Goal: Navigation & Orientation: Find specific page/section

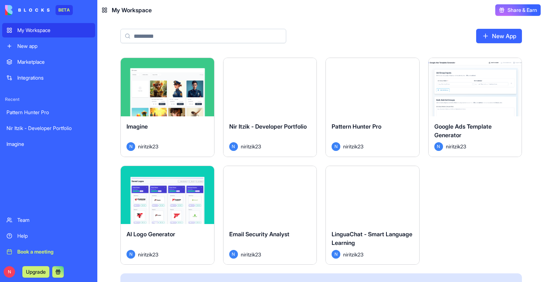
click at [278, 102] on div "Launch" at bounding box center [269, 87] width 93 height 58
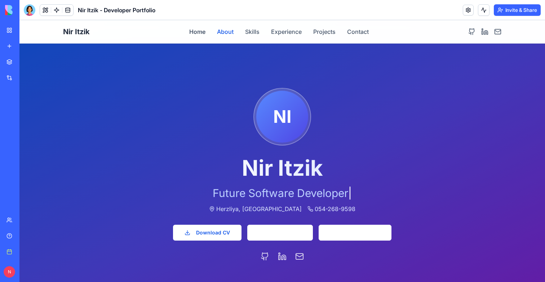
click at [225, 35] on button "About" at bounding box center [225, 31] width 17 height 9
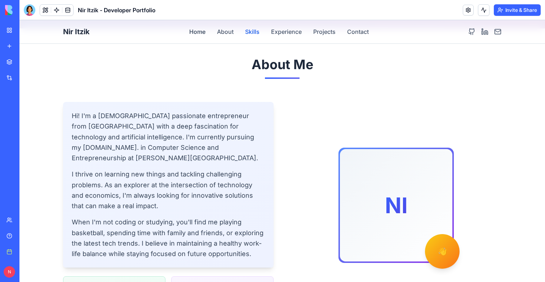
click at [253, 30] on button "Skills" at bounding box center [252, 31] width 14 height 9
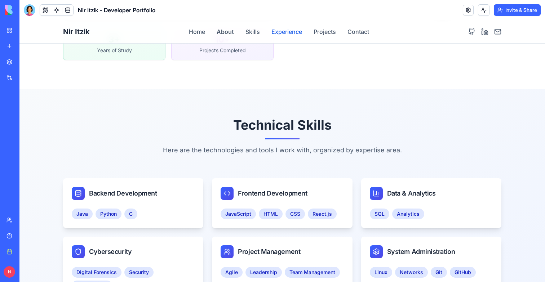
click at [274, 32] on button "Experience" at bounding box center [286, 31] width 31 height 9
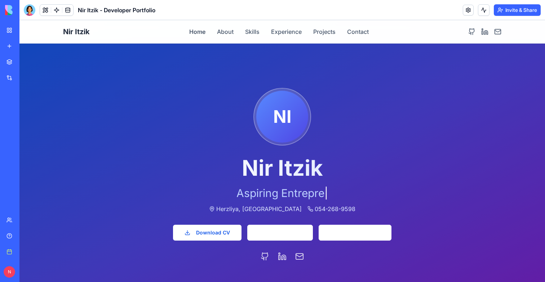
click at [10, 29] on link "My Workspace" at bounding box center [16, 30] width 29 height 14
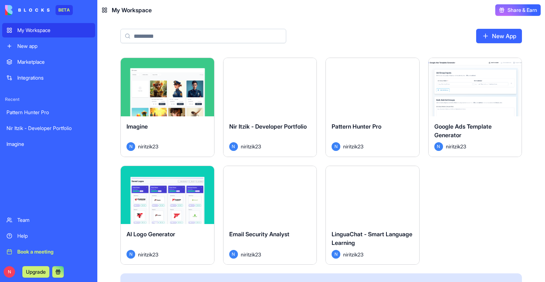
click at [172, 107] on div "Launch" at bounding box center [167, 87] width 93 height 58
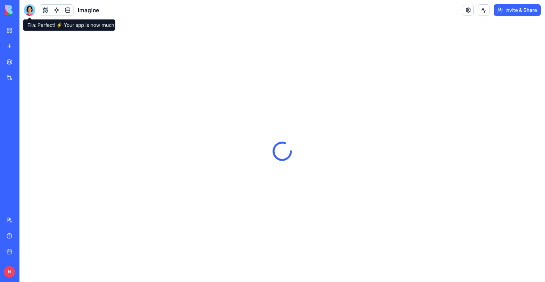
click at [31, 11] on div at bounding box center [30, 10] width 12 height 12
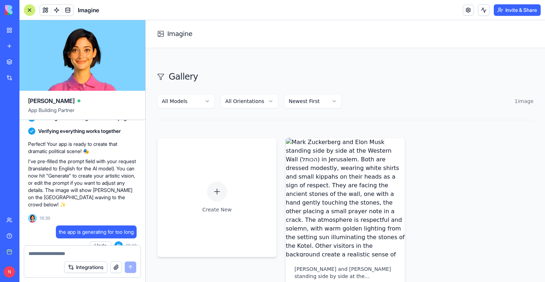
click at [10, 33] on link "My Workspace" at bounding box center [16, 30] width 29 height 14
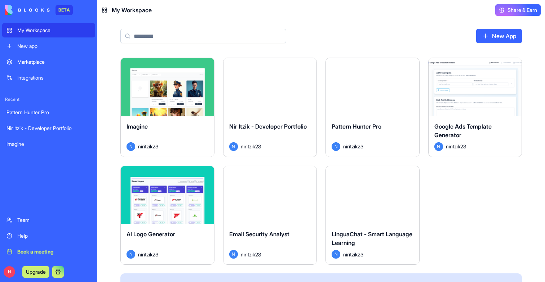
click at [363, 89] on button "Launch" at bounding box center [372, 87] width 54 height 14
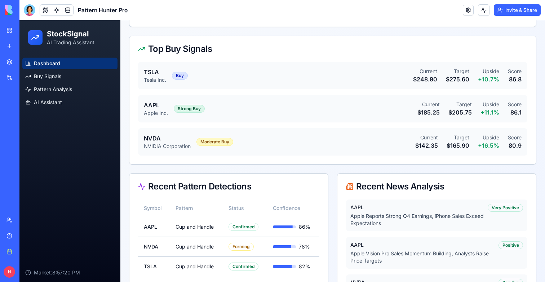
scroll to position [160, 0]
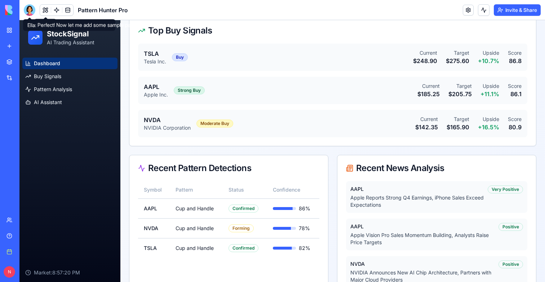
click at [28, 9] on div at bounding box center [30, 10] width 12 height 12
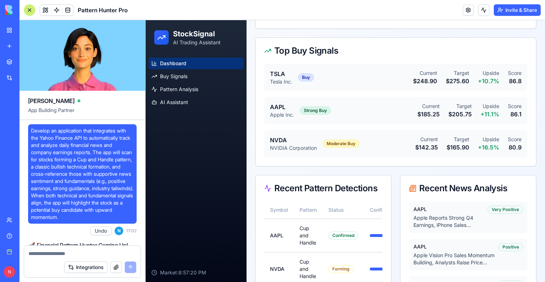
scroll to position [1, 0]
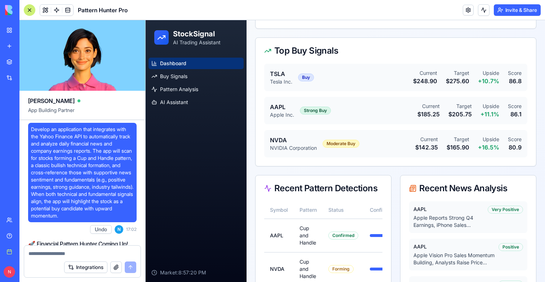
click at [31, 10] on div at bounding box center [30, 10] width 12 height 12
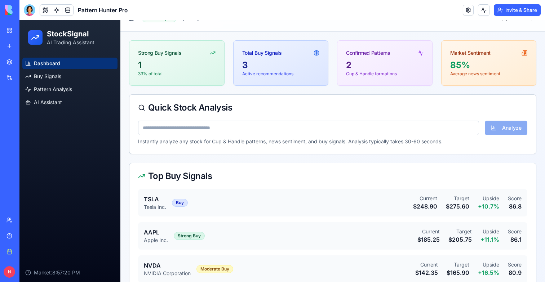
scroll to position [0, 0]
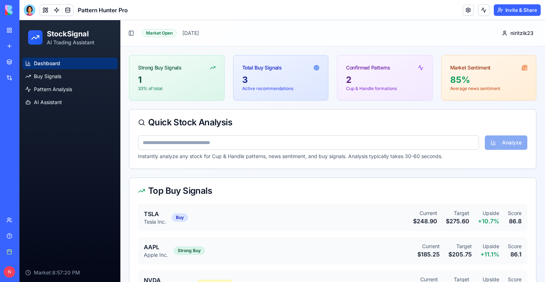
click at [10, 31] on link "My Workspace" at bounding box center [16, 30] width 29 height 14
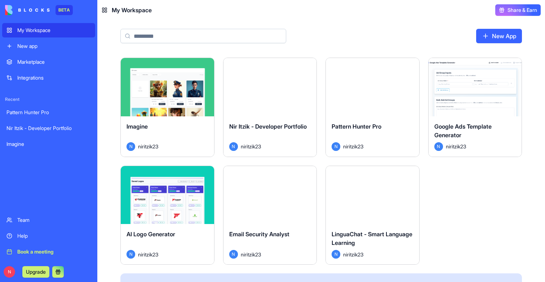
click at [372, 194] on button "Launch" at bounding box center [372, 195] width 54 height 14
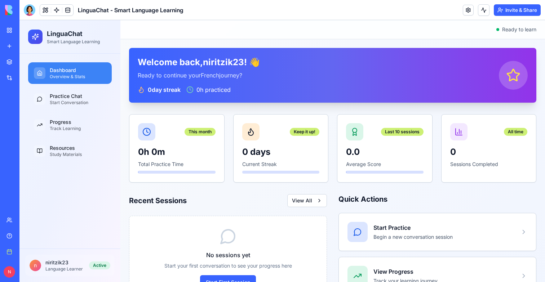
click at [63, 85] on ul "Dashboard Overview & Stats Practice Chat Start Conversation Progress Track Lear…" at bounding box center [70, 111] width 84 height 99
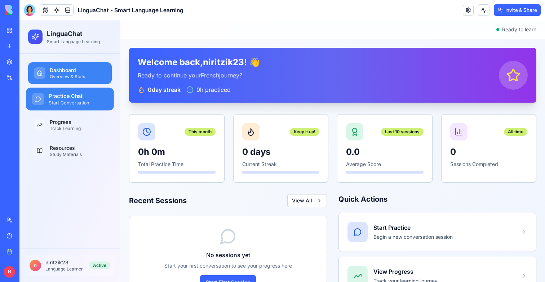
click at [63, 94] on div "Practice Chat" at bounding box center [78, 96] width 59 height 8
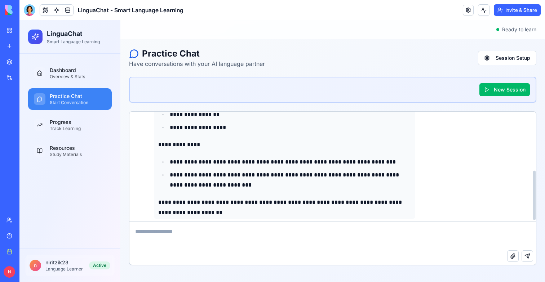
scroll to position [131, 0]
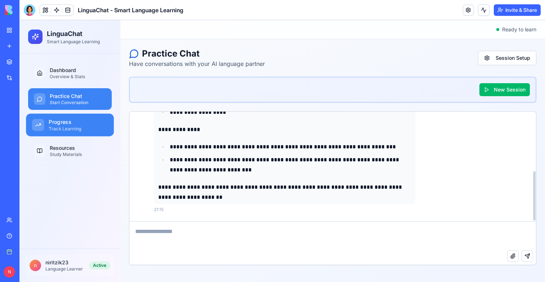
click at [78, 126] on div "Track Learning" at bounding box center [78, 129] width 59 height 6
click at [70, 126] on div "Track Learning" at bounding box center [78, 129] width 59 height 6
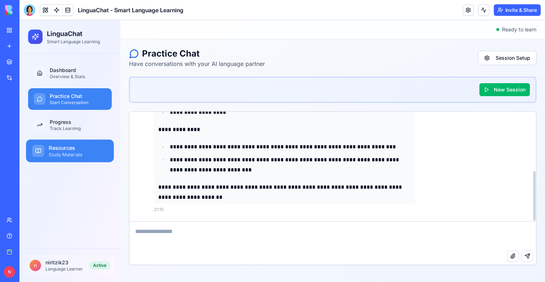
click at [70, 140] on link "Resources Study Materials" at bounding box center [70, 151] width 88 height 23
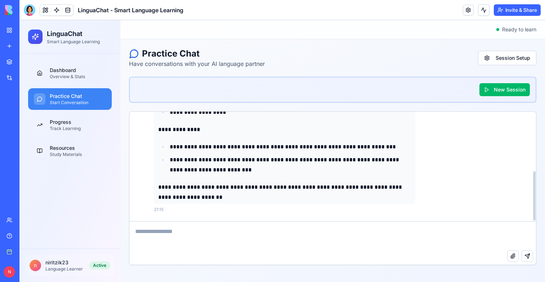
click at [12, 33] on link "My Workspace" at bounding box center [16, 30] width 29 height 14
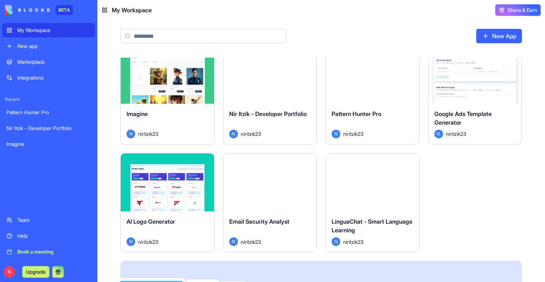
scroll to position [13, 0]
click at [258, 179] on button "Launch" at bounding box center [270, 182] width 54 height 14
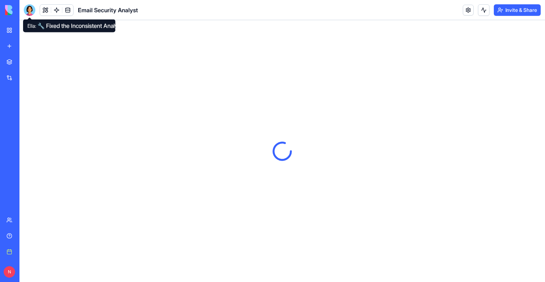
click at [28, 11] on div at bounding box center [30, 10] width 12 height 12
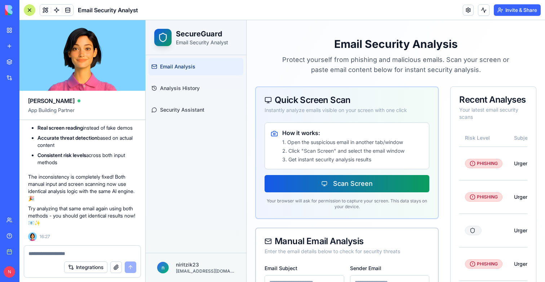
scroll to position [3508, 0]
click at [12, 35] on link "My Workspace" at bounding box center [16, 30] width 29 height 14
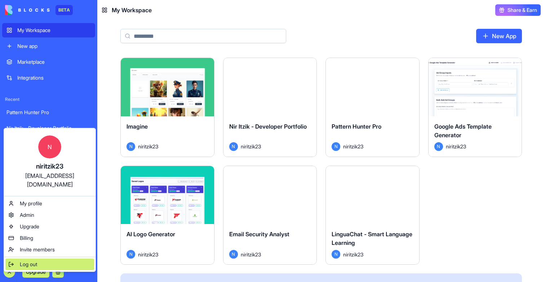
click at [31, 261] on span "Log out" at bounding box center [28, 264] width 17 height 7
